Goal: Task Accomplishment & Management: Use online tool/utility

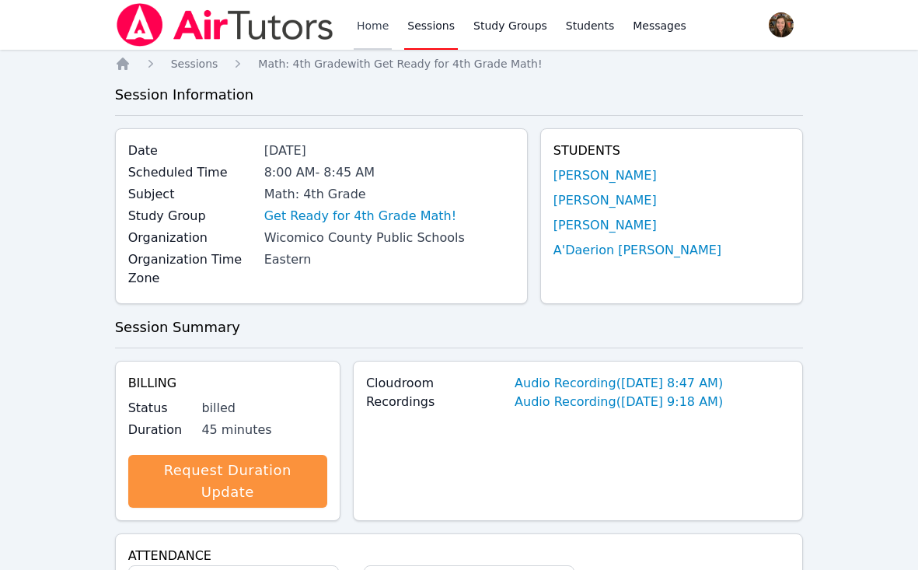
click at [379, 30] on link "Home" at bounding box center [373, 25] width 38 height 50
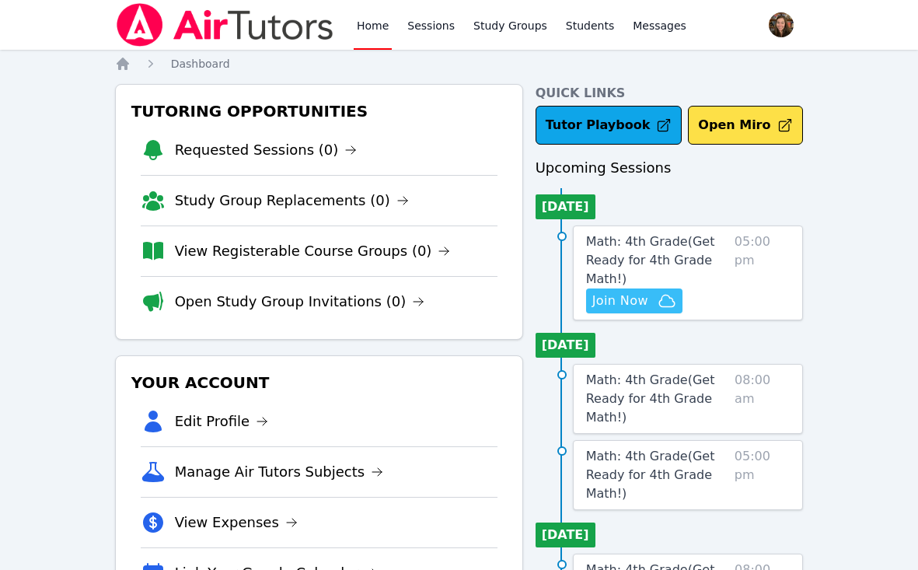
click at [644, 290] on button "Join Now" at bounding box center [634, 300] width 96 height 25
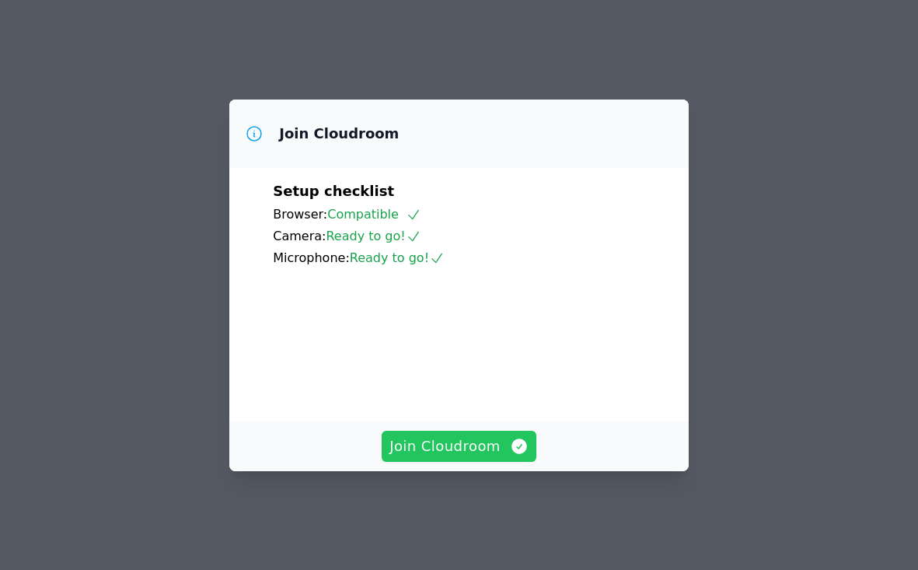
click at [476, 452] on span "Join Cloudroom" at bounding box center [458, 446] width 139 height 22
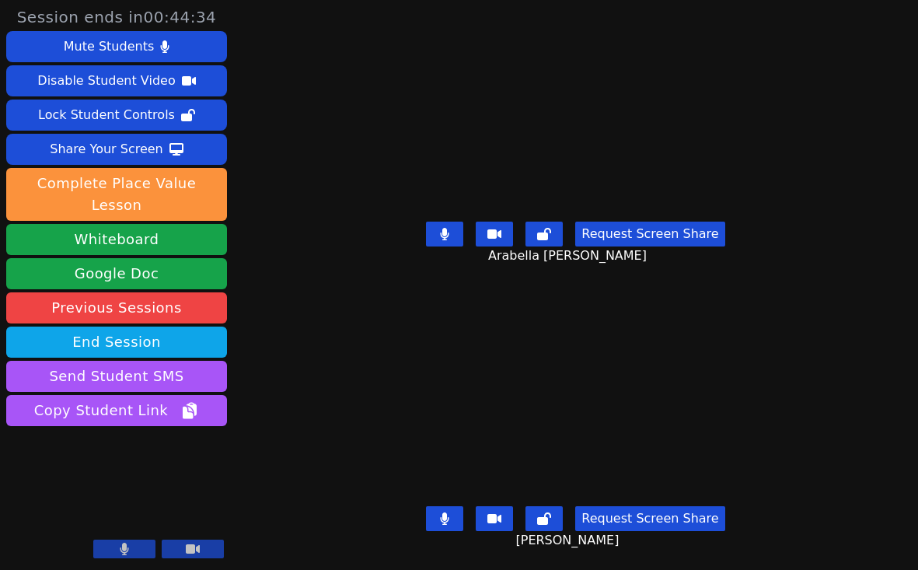
click at [442, 229] on button at bounding box center [444, 234] width 37 height 25
click at [449, 239] on icon at bounding box center [445, 234] width 9 height 12
click at [449, 236] on icon at bounding box center [444, 234] width 9 height 12
click at [558, 228] on button at bounding box center [543, 234] width 37 height 25
click at [652, 362] on video at bounding box center [576, 397] width 368 height 208
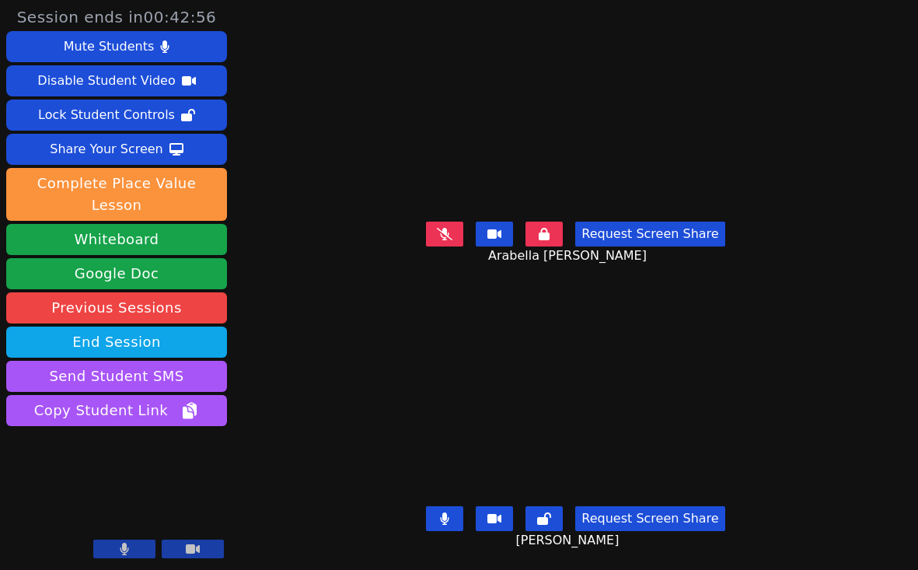
click at [546, 232] on icon at bounding box center [544, 234] width 11 height 12
click at [448, 242] on button at bounding box center [444, 234] width 37 height 25
click at [448, 236] on icon at bounding box center [445, 234] width 9 height 12
click at [449, 232] on icon at bounding box center [445, 234] width 9 height 12
click at [244, 486] on div "Session ends in 00:40:02 Mute Students Disable Student Video Lock Student Contr…" at bounding box center [459, 285] width 918 height 570
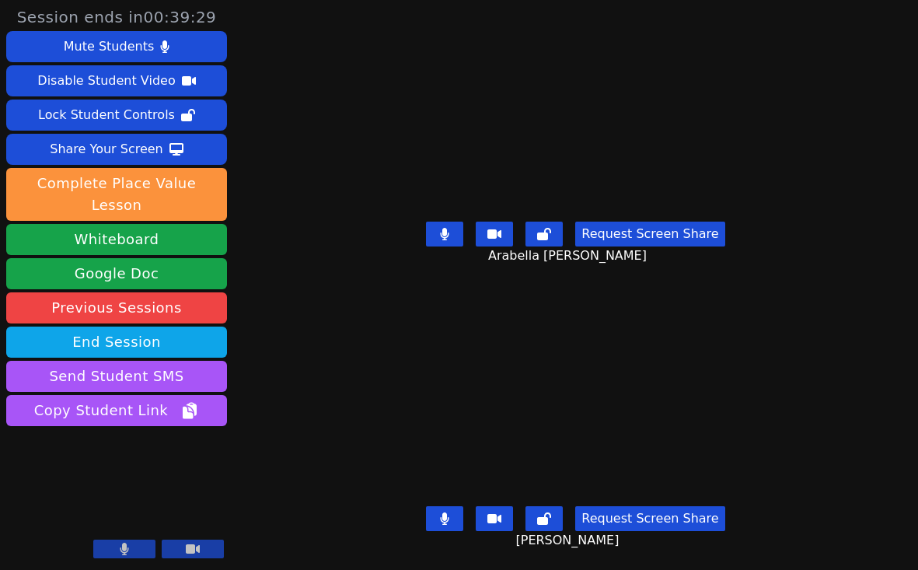
click at [302, 351] on div "Session ends in 00:39:29 Mute Students Disable Student Video Lock Student Contr…" at bounding box center [459, 285] width 918 height 570
click at [449, 234] on icon at bounding box center [445, 234] width 9 height 12
click at [362, 489] on div "[PERSON_NAME]" at bounding box center [575, 397] width 427 height 208
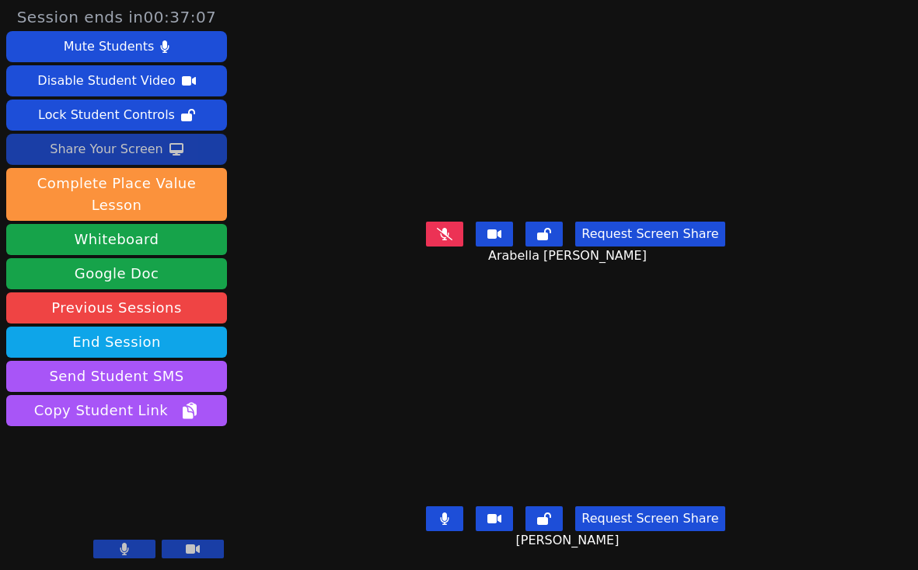
click at [107, 158] on div "Share Your Screen" at bounding box center [106, 149] width 113 height 25
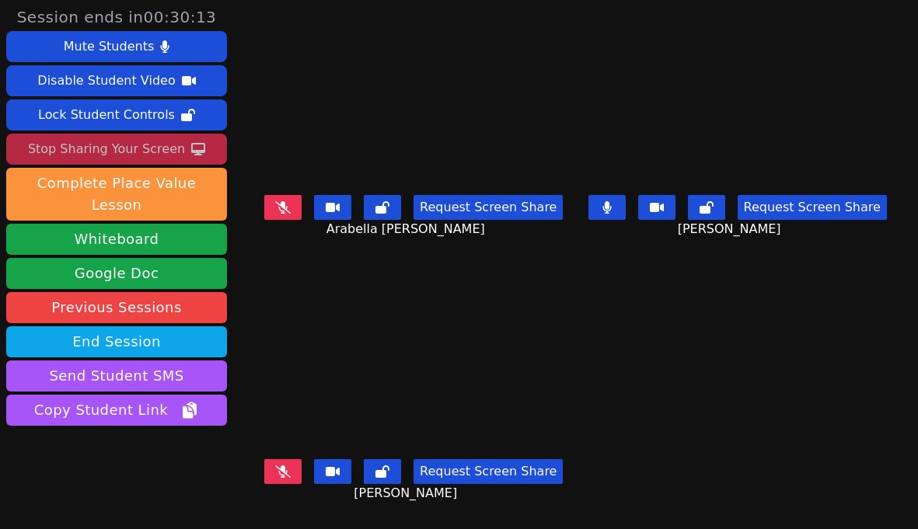
click at [275, 214] on icon at bounding box center [283, 207] width 16 height 12
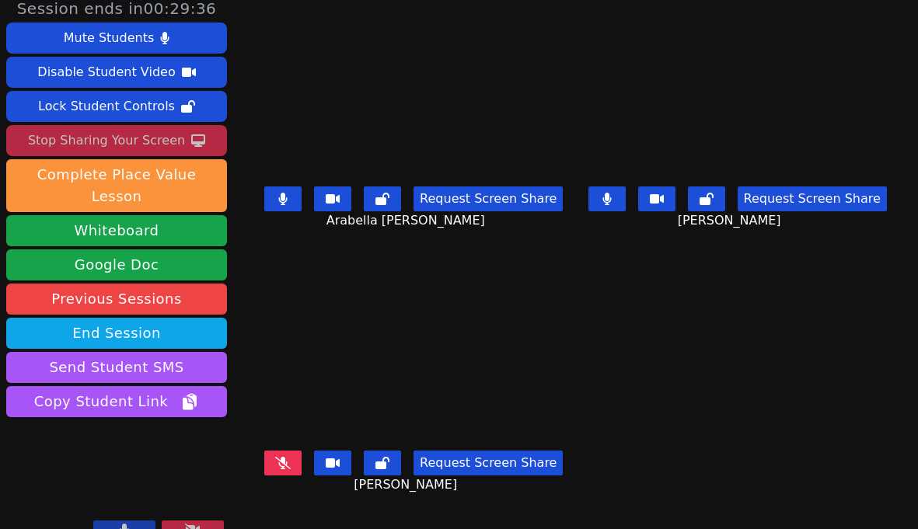
click at [271, 202] on button at bounding box center [282, 199] width 37 height 25
click at [284, 205] on icon at bounding box center [283, 199] width 16 height 12
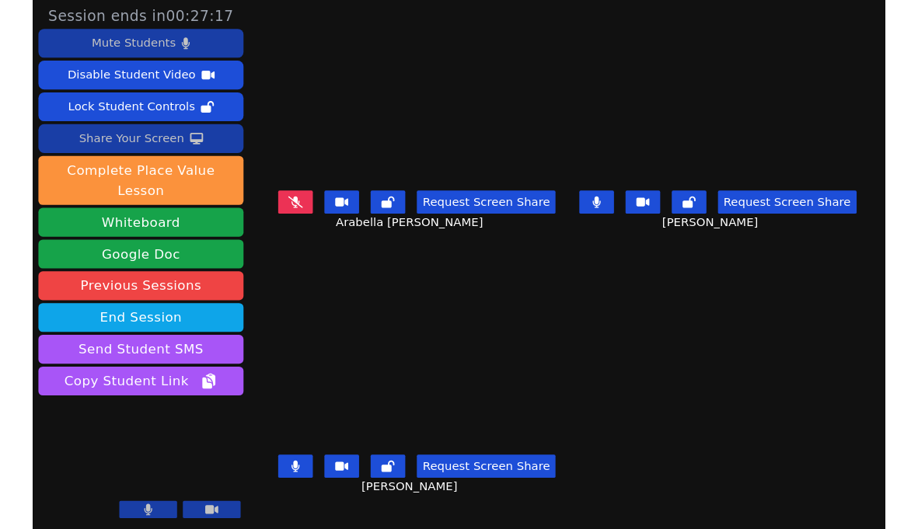
scroll to position [0, 0]
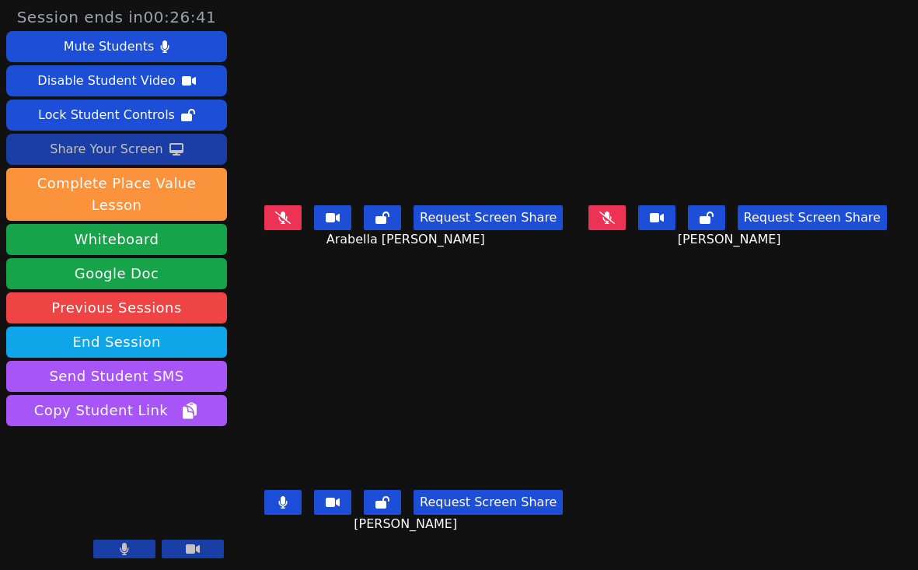
click at [277, 218] on icon at bounding box center [283, 217] width 16 height 12
click at [282, 224] on icon at bounding box center [283, 217] width 16 height 12
click at [268, 230] on button at bounding box center [282, 217] width 37 height 25
click at [279, 224] on icon at bounding box center [283, 217] width 16 height 12
click at [381, 230] on button at bounding box center [382, 217] width 37 height 25
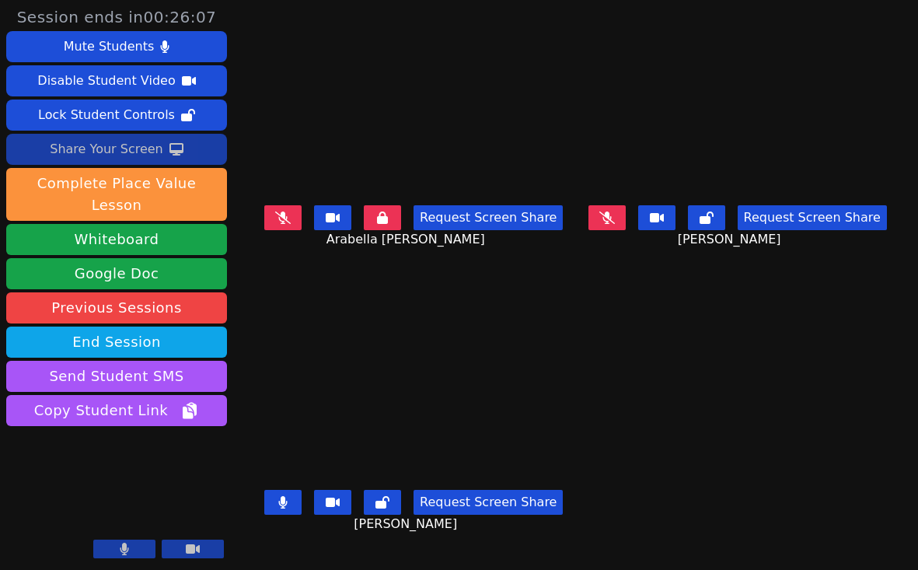
click at [380, 230] on button at bounding box center [382, 217] width 37 height 25
click at [276, 224] on icon at bounding box center [283, 217] width 16 height 12
click at [124, 150] on div "Share Your Screen" at bounding box center [106, 149] width 113 height 25
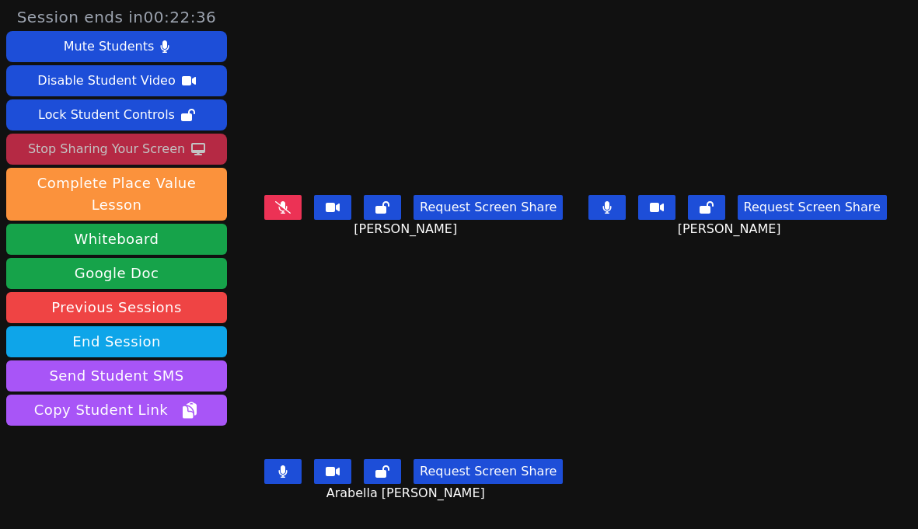
scroll to position [9, 0]
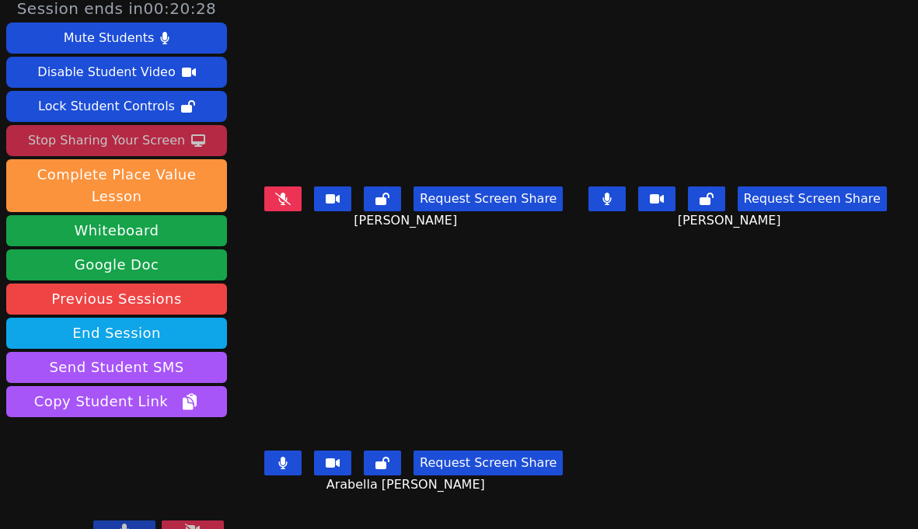
click at [890, 327] on main "[PERSON_NAME] Request Screen Share [PERSON_NAME] [PERSON_NAME] Request Screen S…" at bounding box center [575, 255] width 635 height 529
click at [148, 145] on div "Stop Sharing Your Screen" at bounding box center [106, 140] width 157 height 25
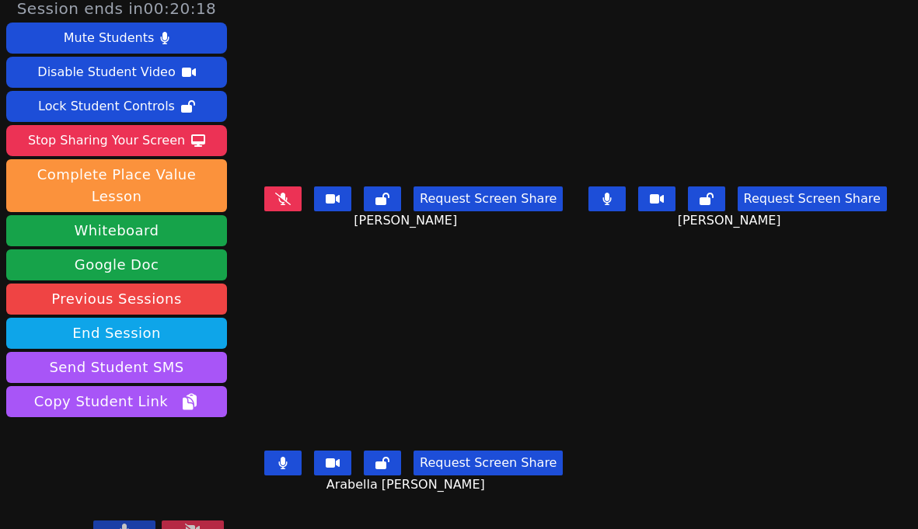
scroll to position [0, 0]
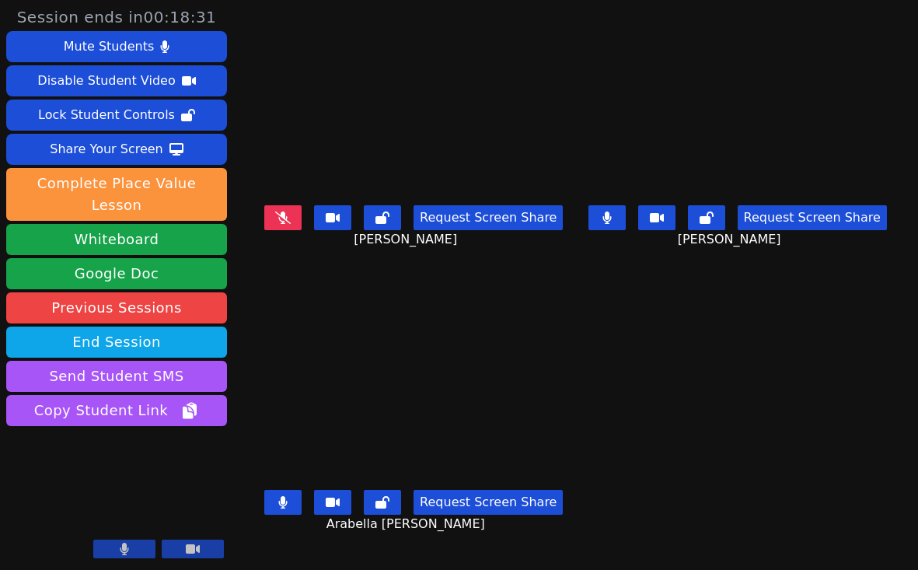
click at [277, 224] on icon at bounding box center [283, 217] width 16 height 12
click at [893, 323] on main "[PERSON_NAME] Request Screen Share [PERSON_NAME] [PERSON_NAME] Request Screen S…" at bounding box center [575, 285] width 635 height 570
click at [279, 508] on icon at bounding box center [283, 502] width 9 height 12
click at [612, 223] on icon at bounding box center [606, 217] width 9 height 12
click at [619, 230] on button at bounding box center [606, 217] width 37 height 25
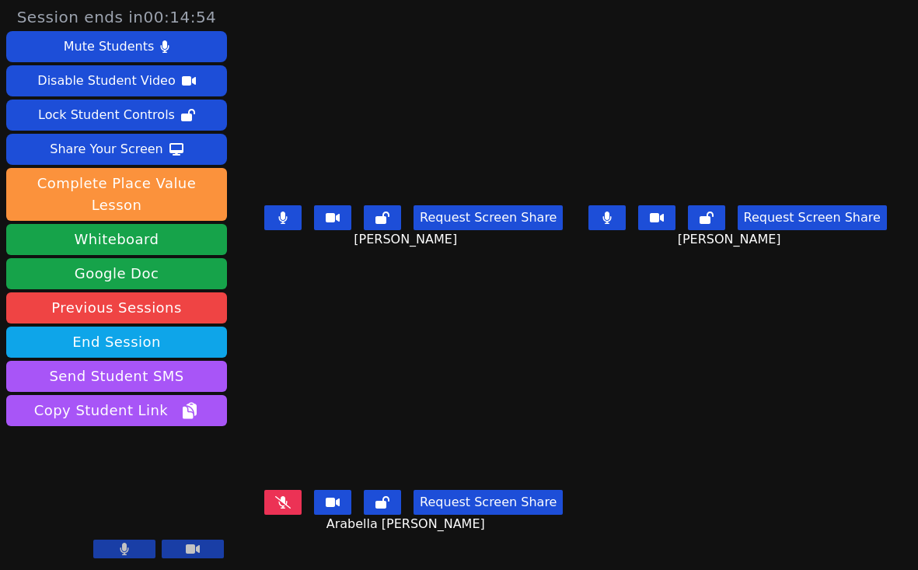
click at [276, 528] on div "Request Screen Share [PERSON_NAME]" at bounding box center [413, 514] width 311 height 62
click at [274, 515] on button at bounding box center [282, 502] width 37 height 25
click at [626, 215] on button at bounding box center [606, 217] width 37 height 25
click at [270, 522] on div "Request Screen Share [PERSON_NAME]" at bounding box center [413, 514] width 311 height 62
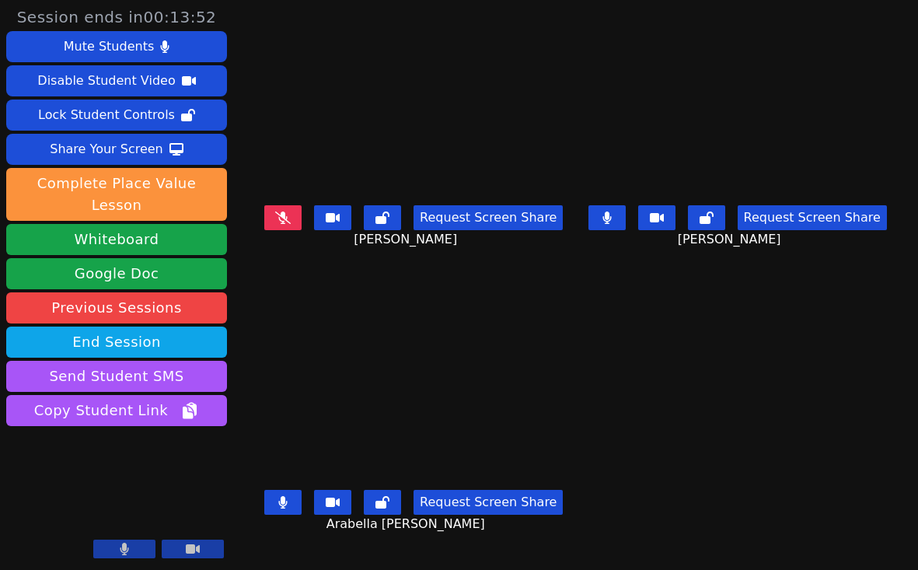
click at [271, 515] on button at bounding box center [282, 502] width 37 height 25
click at [893, 438] on main "[PERSON_NAME] Request Screen Share [PERSON_NAME] [PERSON_NAME] Request Screen S…" at bounding box center [575, 285] width 635 height 570
click at [278, 503] on icon at bounding box center [282, 502] width 9 height 12
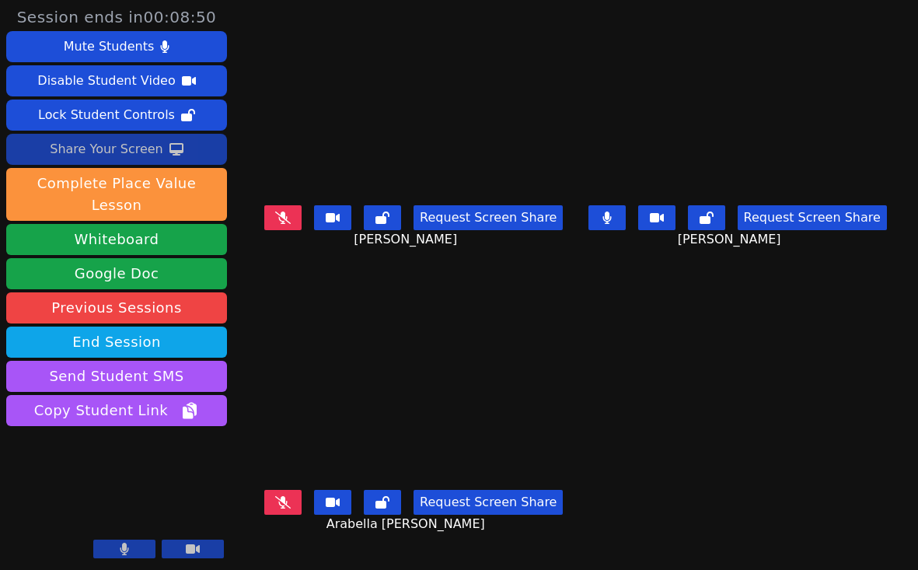
click at [154, 153] on div "Share Your Screen" at bounding box center [106, 149] width 113 height 25
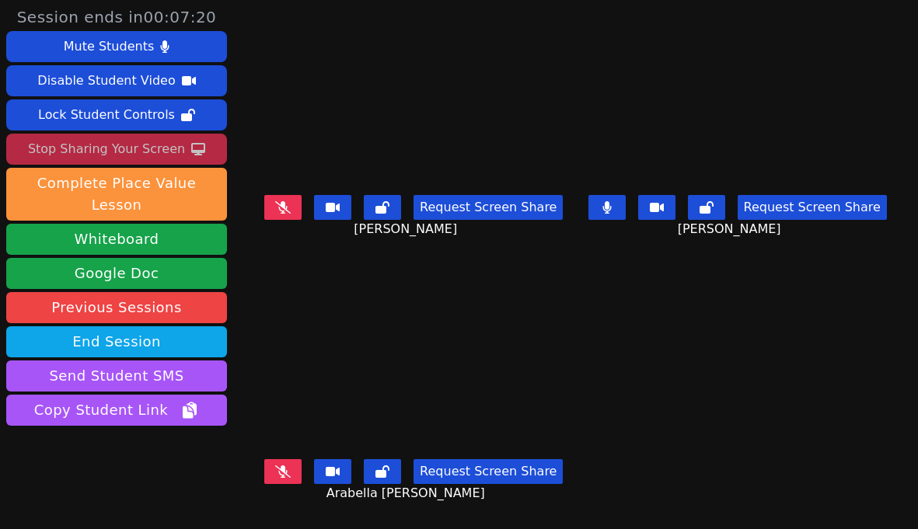
click at [282, 210] on icon at bounding box center [283, 207] width 16 height 12
click at [281, 475] on icon at bounding box center [283, 472] width 16 height 12
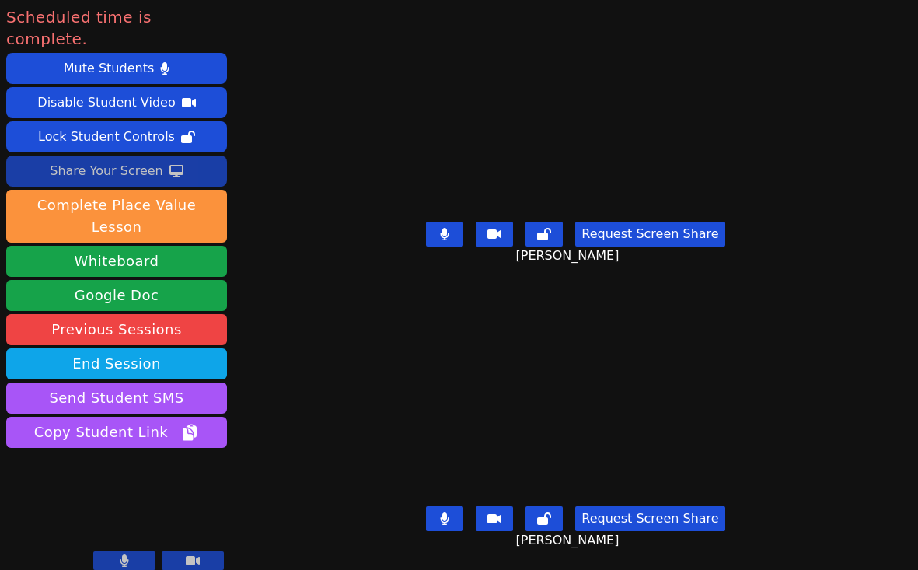
click at [256, 535] on div "Scheduled time is complete. Mute Students Disable Student Video Lock Student Co…" at bounding box center [459, 285] width 918 height 570
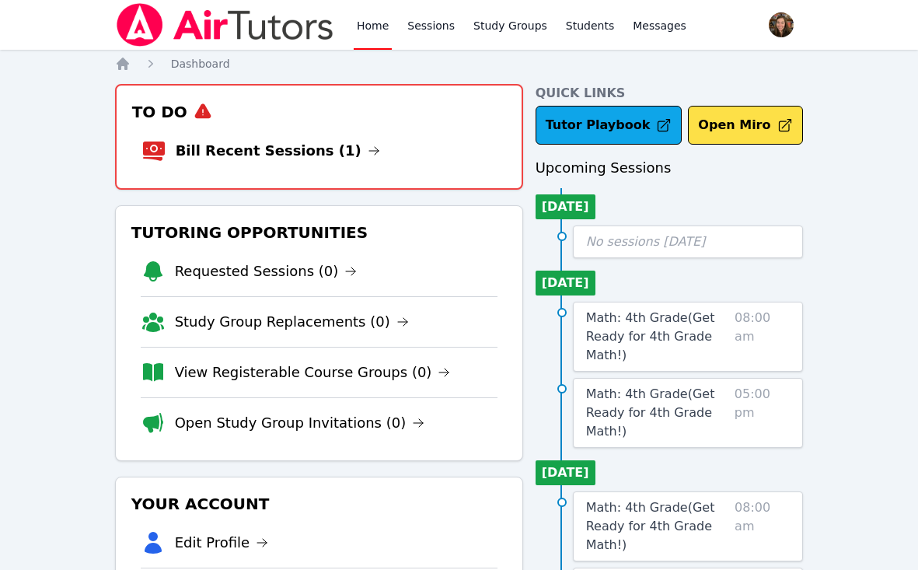
click at [268, 156] on link "Bill Recent Sessions (1)" at bounding box center [278, 151] width 204 height 22
